Goal: Transaction & Acquisition: Purchase product/service

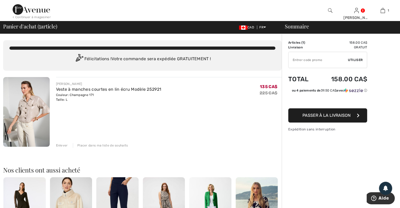
click at [19, 109] on img at bounding box center [26, 112] width 47 height 70
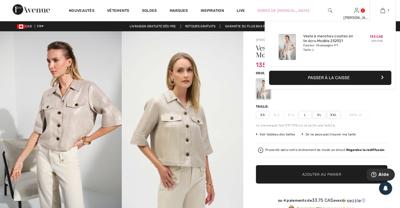
click at [340, 75] on button "Passer à la caisse" at bounding box center [330, 78] width 122 height 14
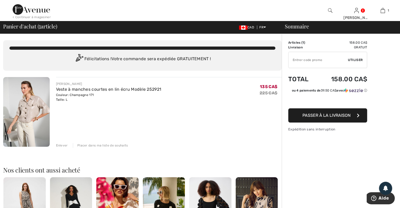
click at [61, 146] on div "Enlever" at bounding box center [62, 145] width 12 height 5
